Goal: Book appointment/travel/reservation

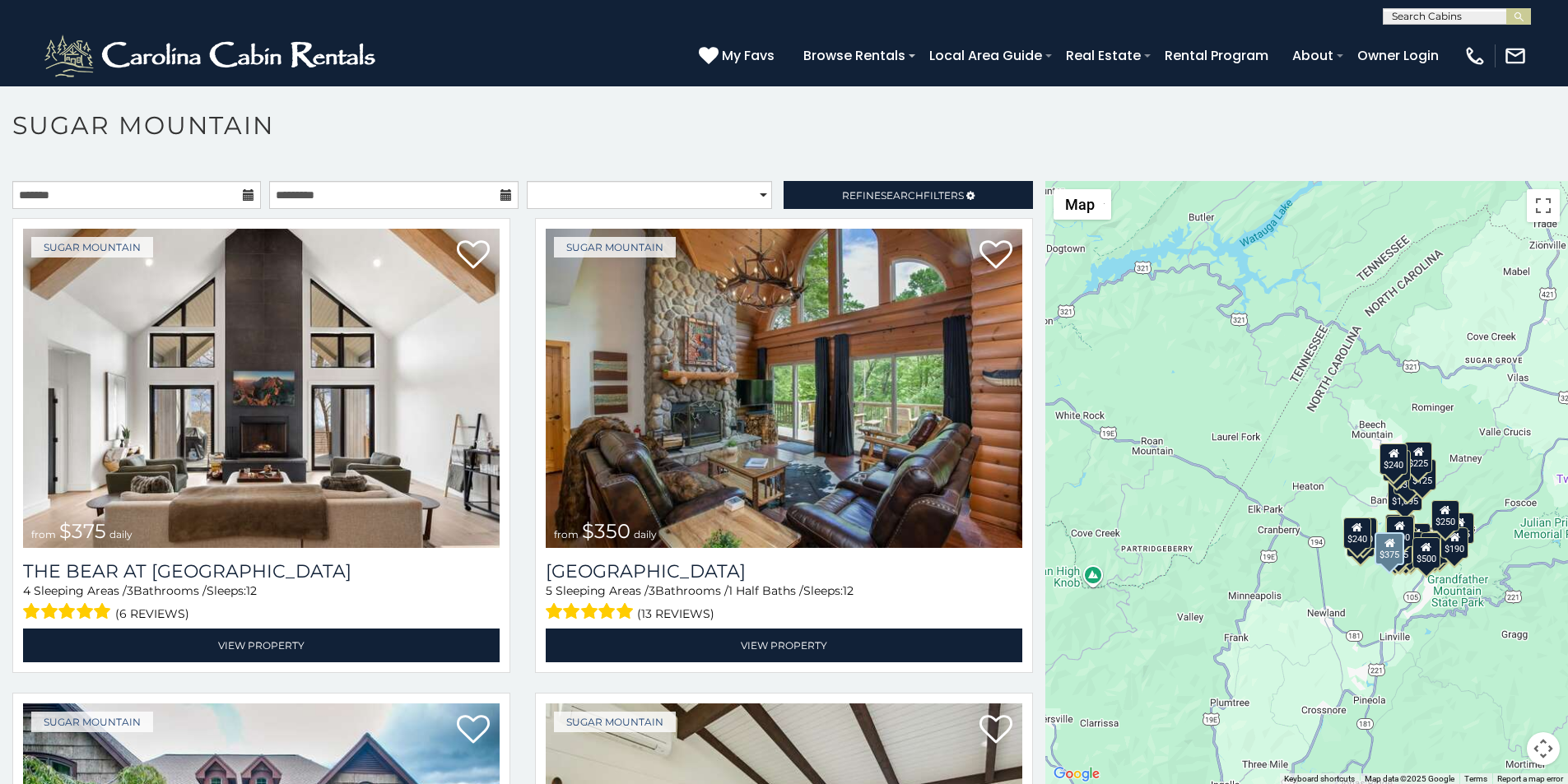
scroll to position [35, 0]
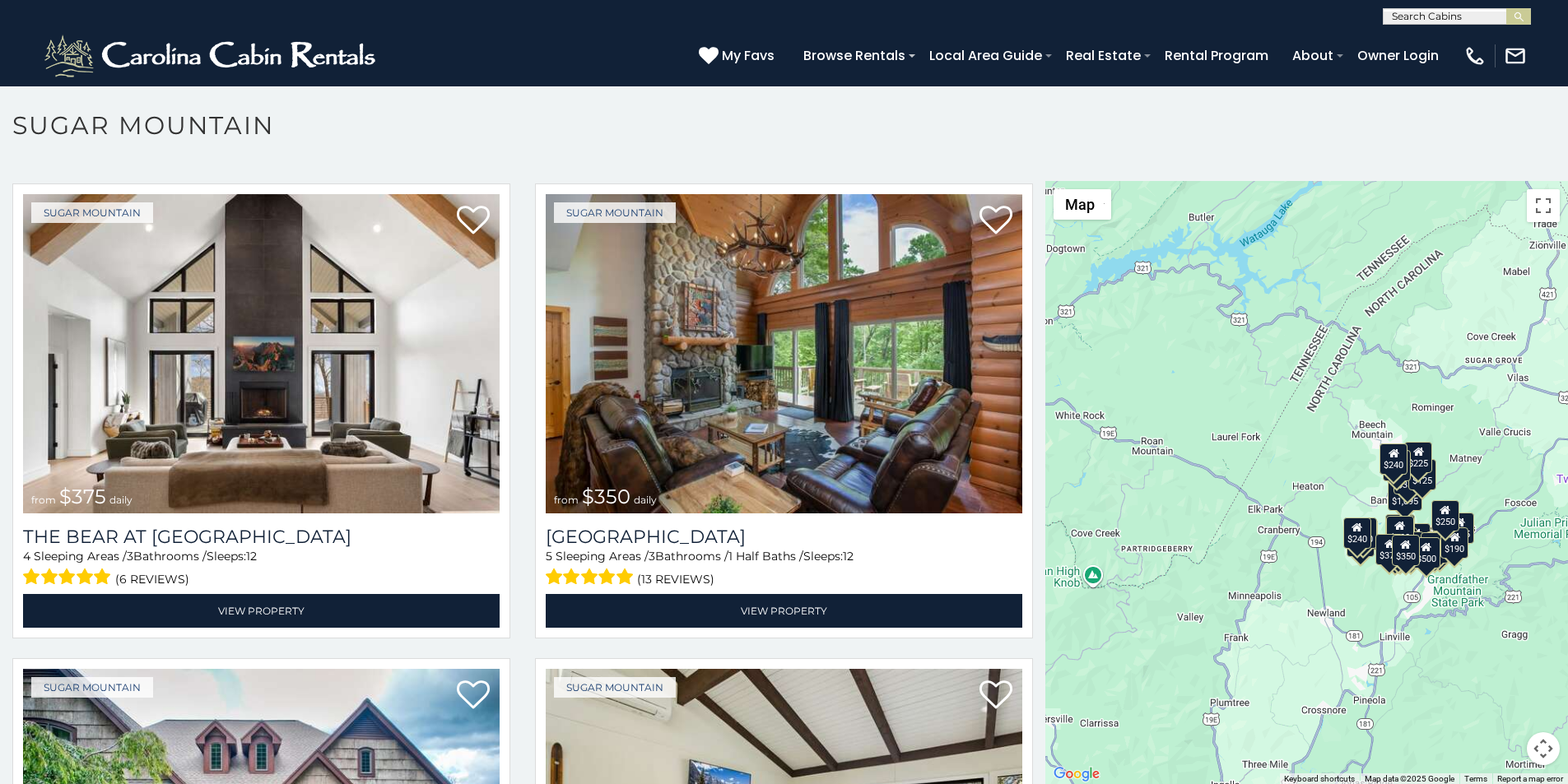
click at [117, 779] on p at bounding box center [784, 490] width 1568 height 620
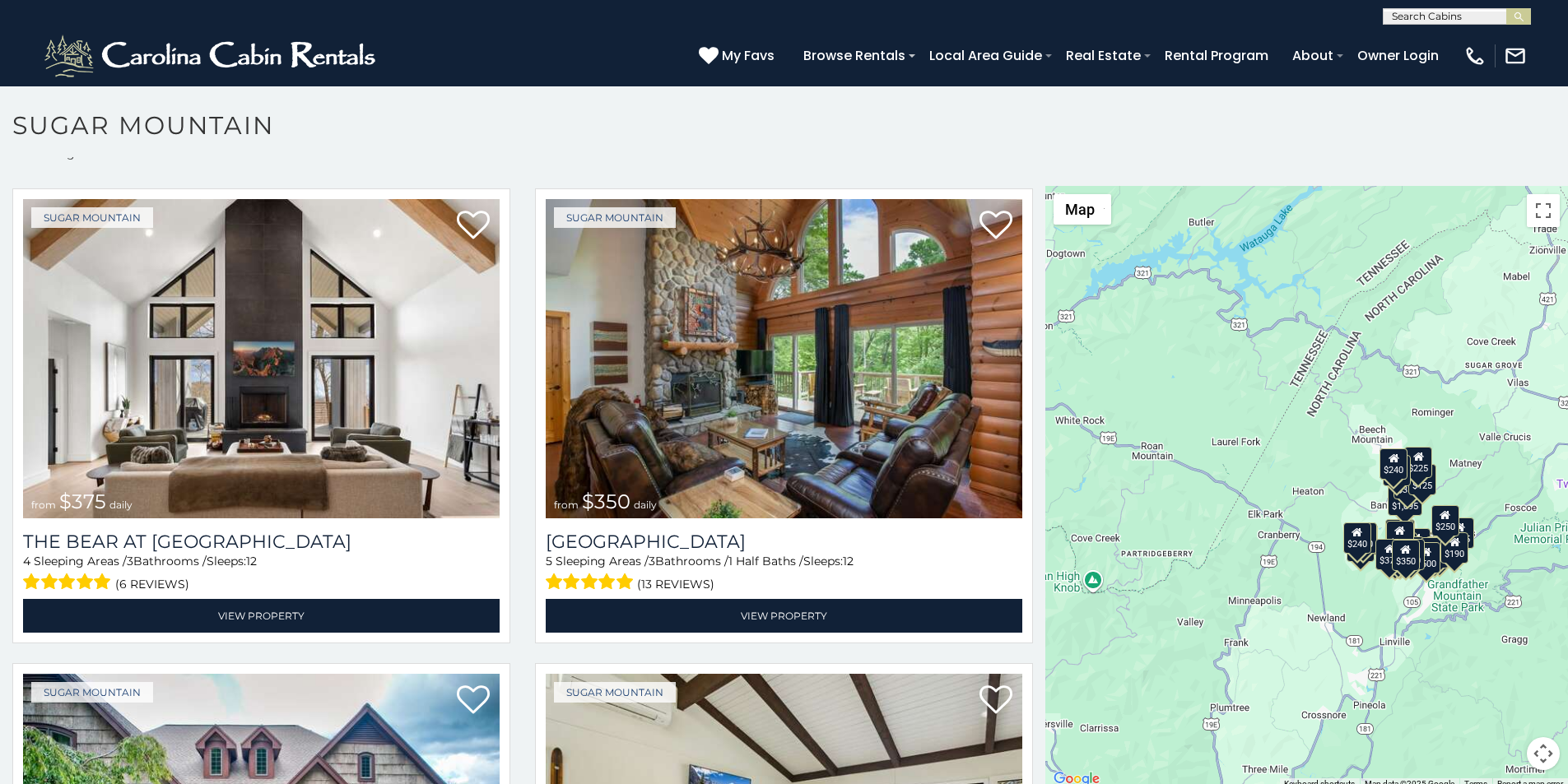
scroll to position [34, 0]
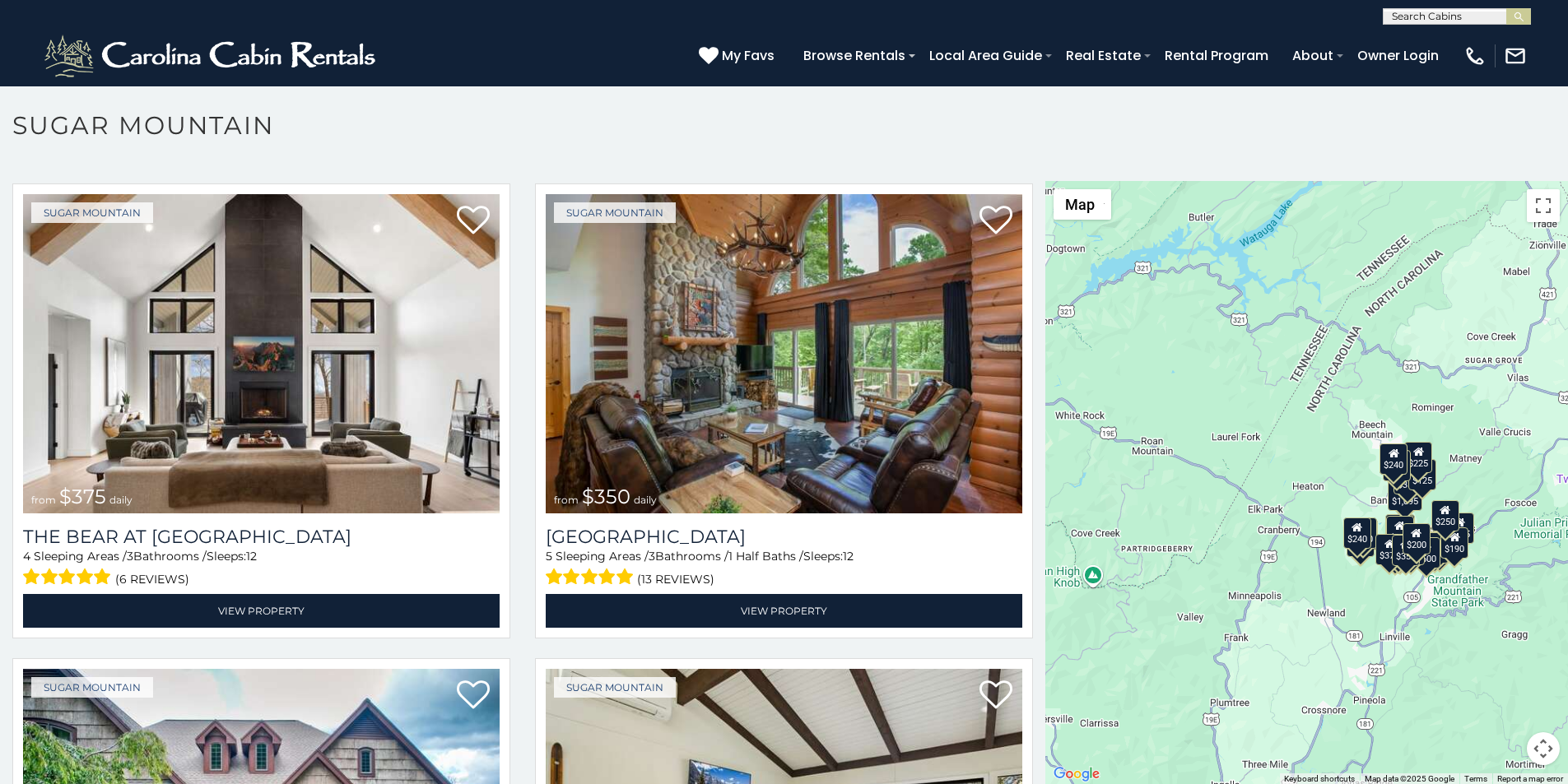
click at [632, 781] on p at bounding box center [784, 490] width 1568 height 620
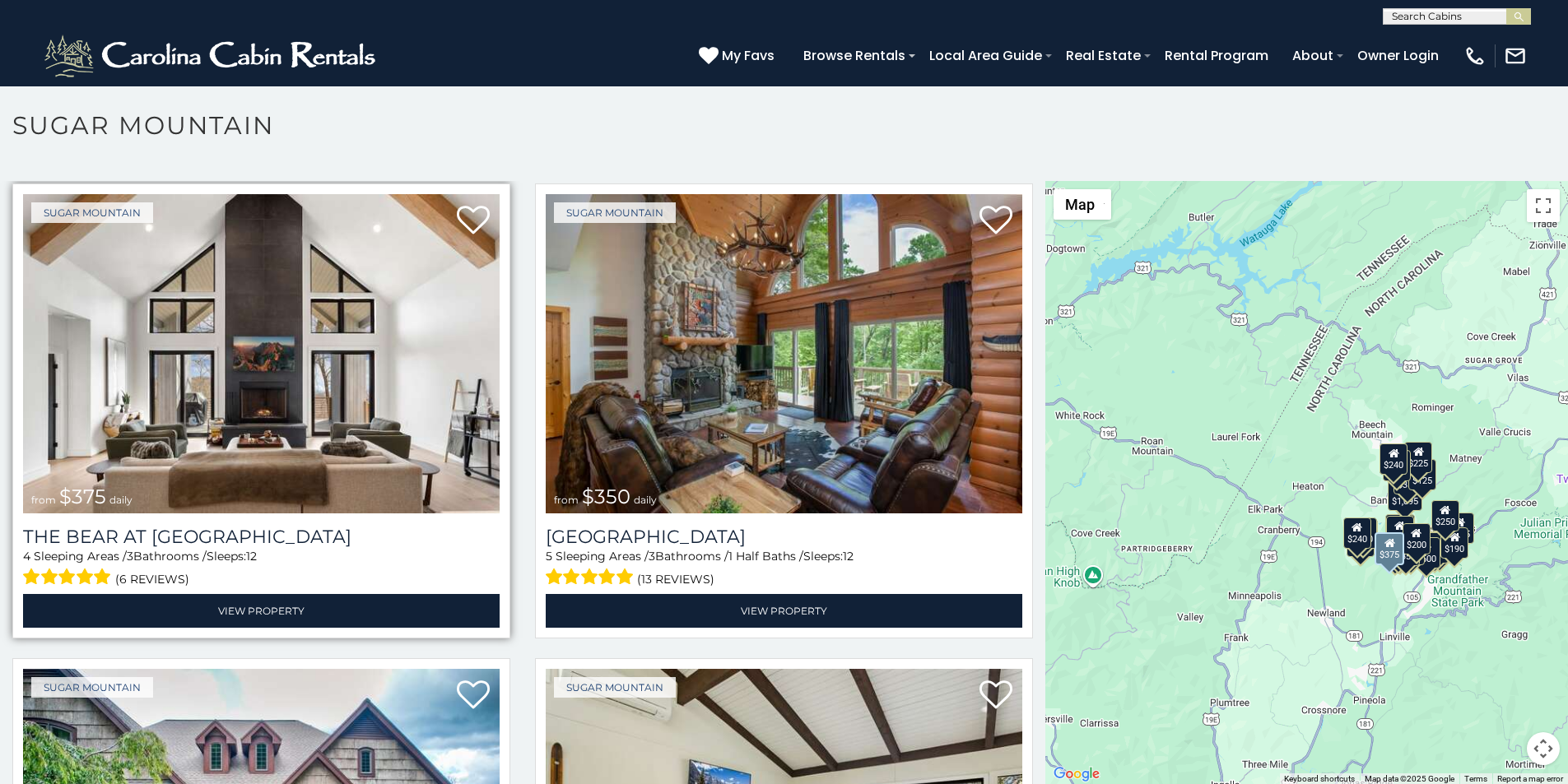
scroll to position [7, 0]
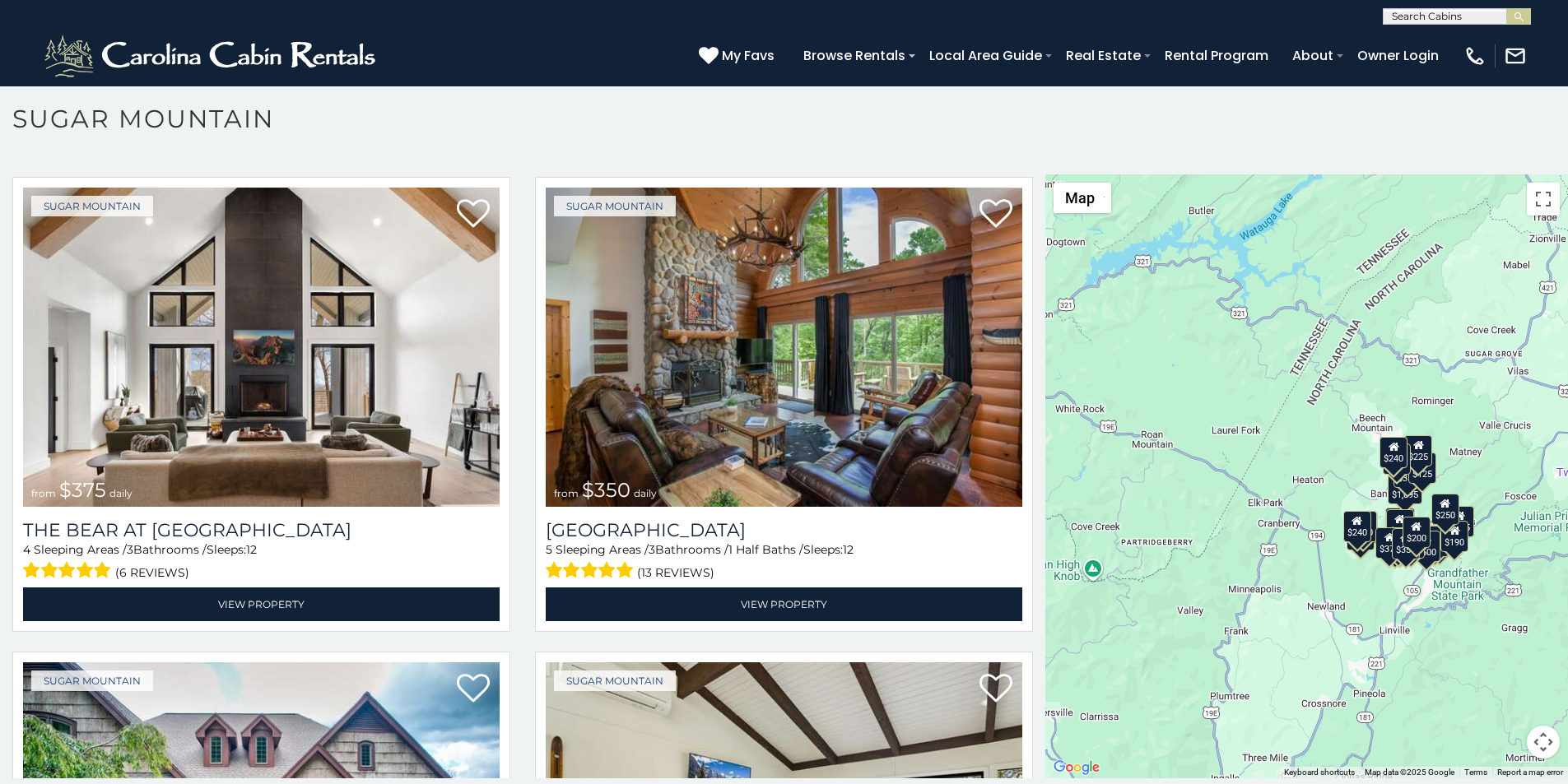
click at [544, 130] on h1 "Sugar Mountain" at bounding box center [784, 127] width 1568 height 47
click at [568, 127] on h1 "Sugar Mountain" at bounding box center [784, 127] width 1568 height 47
click at [1529, 14] on button "submit" at bounding box center [1519, 17] width 25 height 17
